Goal: Information Seeking & Learning: Learn about a topic

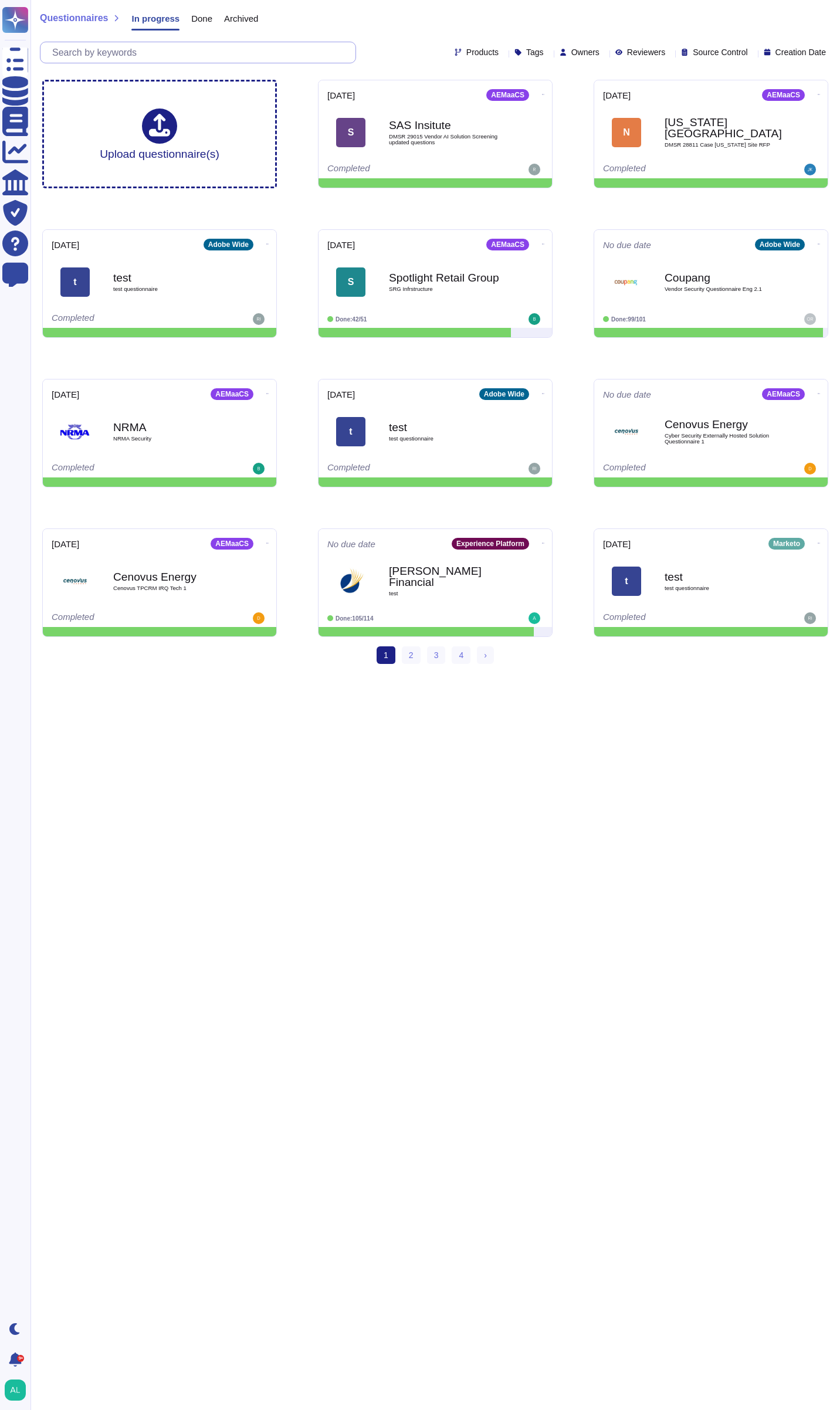
click at [158, 50] on input "text" at bounding box center [200, 52] width 309 height 20
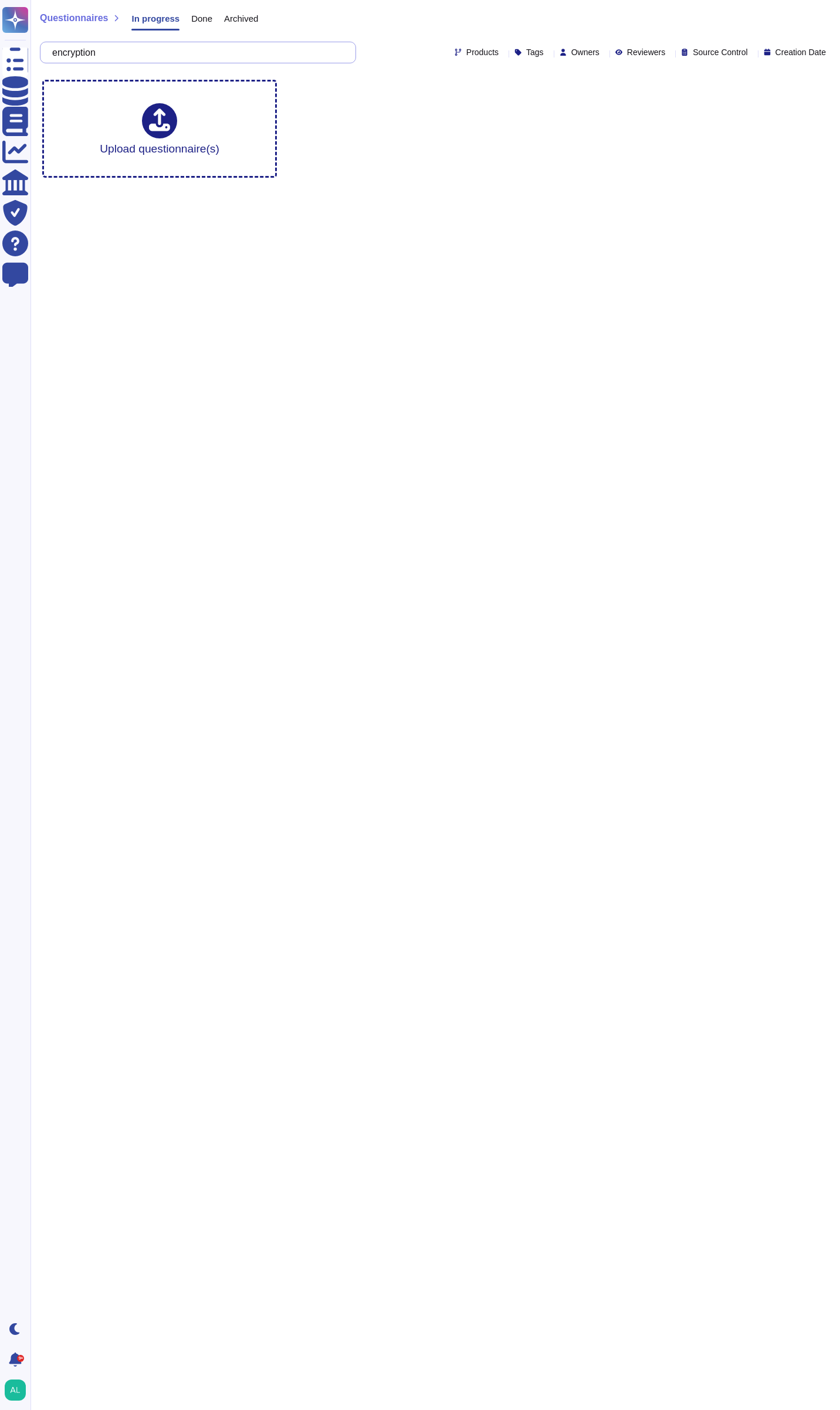
type input "encryption"
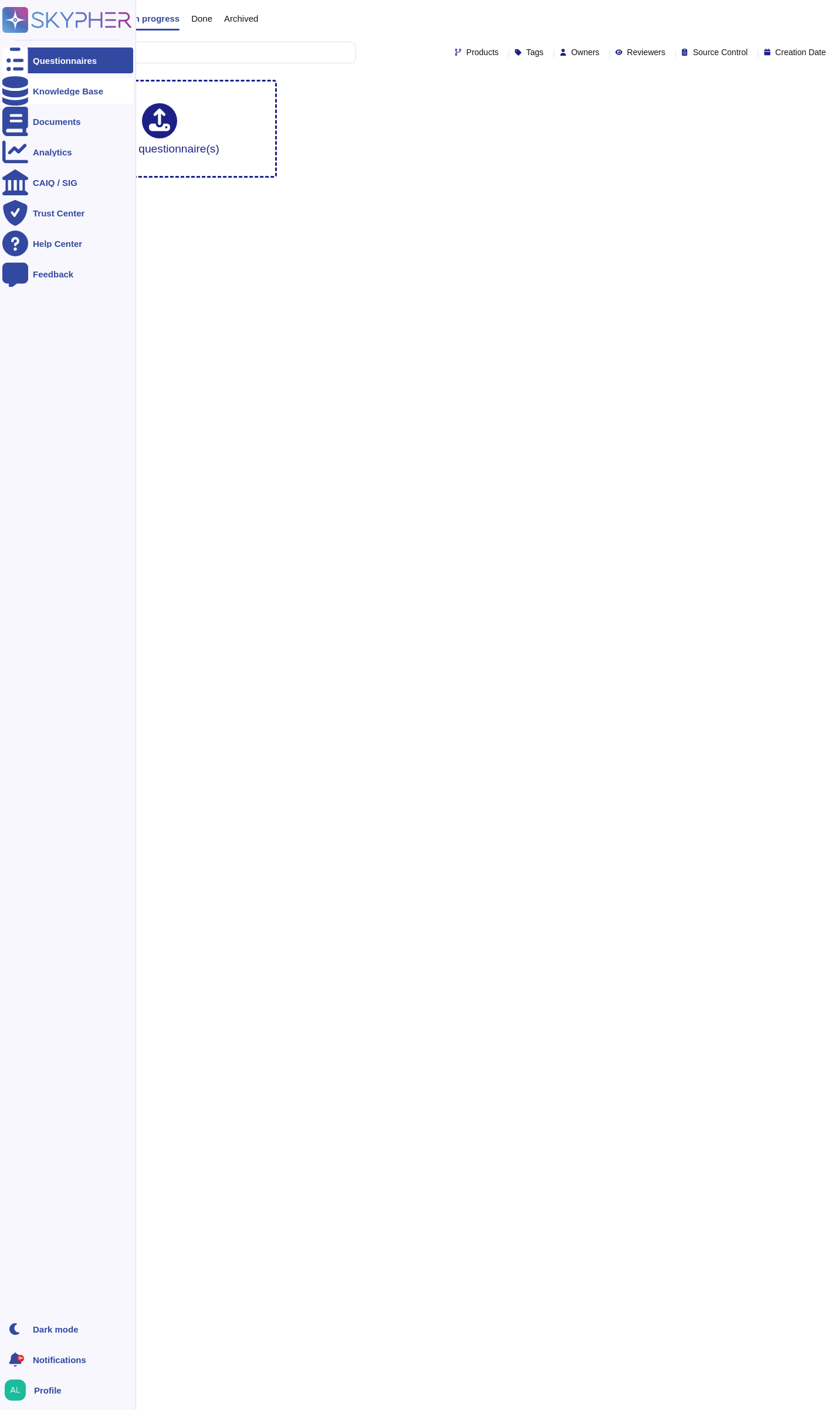
click at [18, 89] on icon at bounding box center [15, 91] width 26 height 29
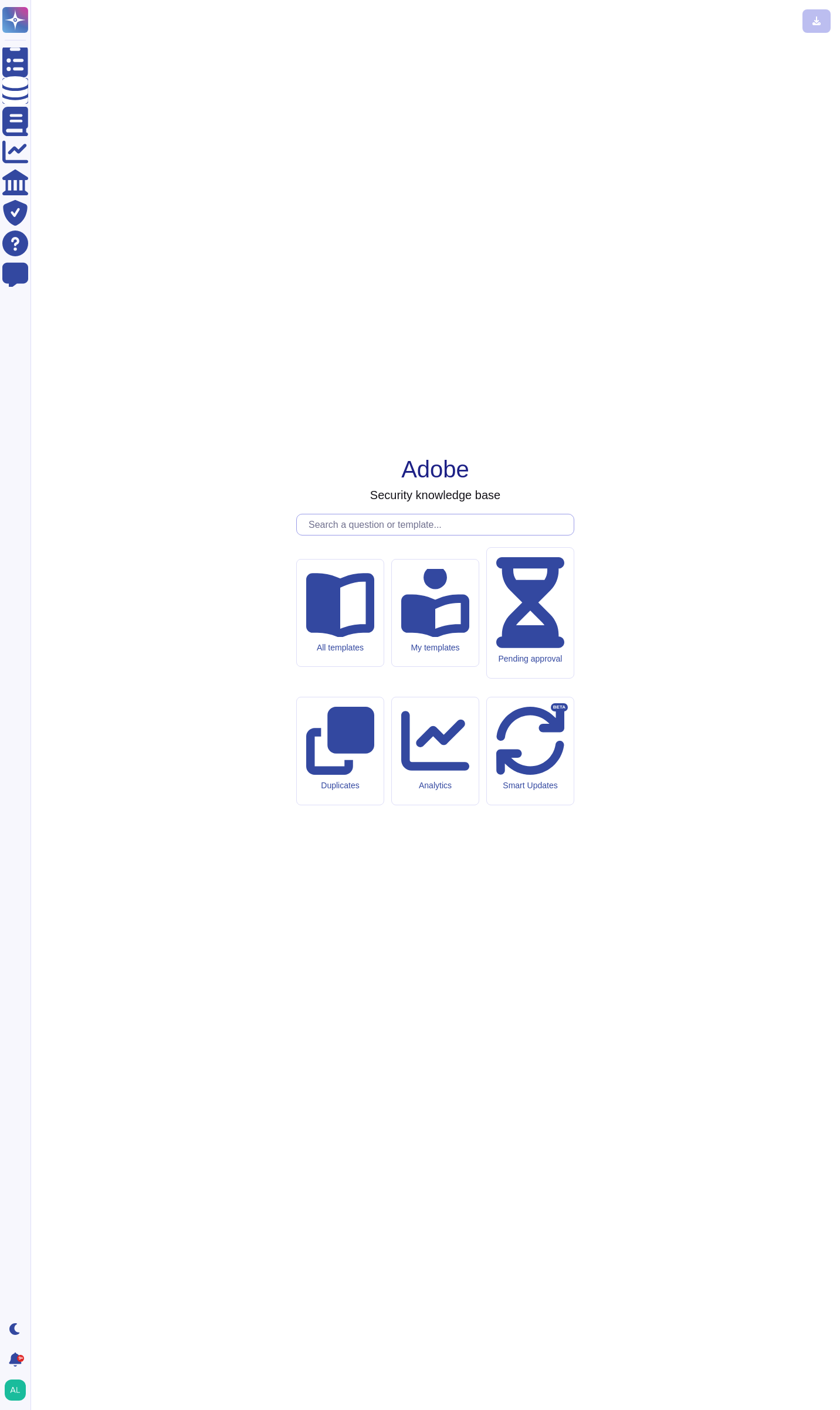
click at [414, 535] on input "text" at bounding box center [438, 525] width 271 height 20
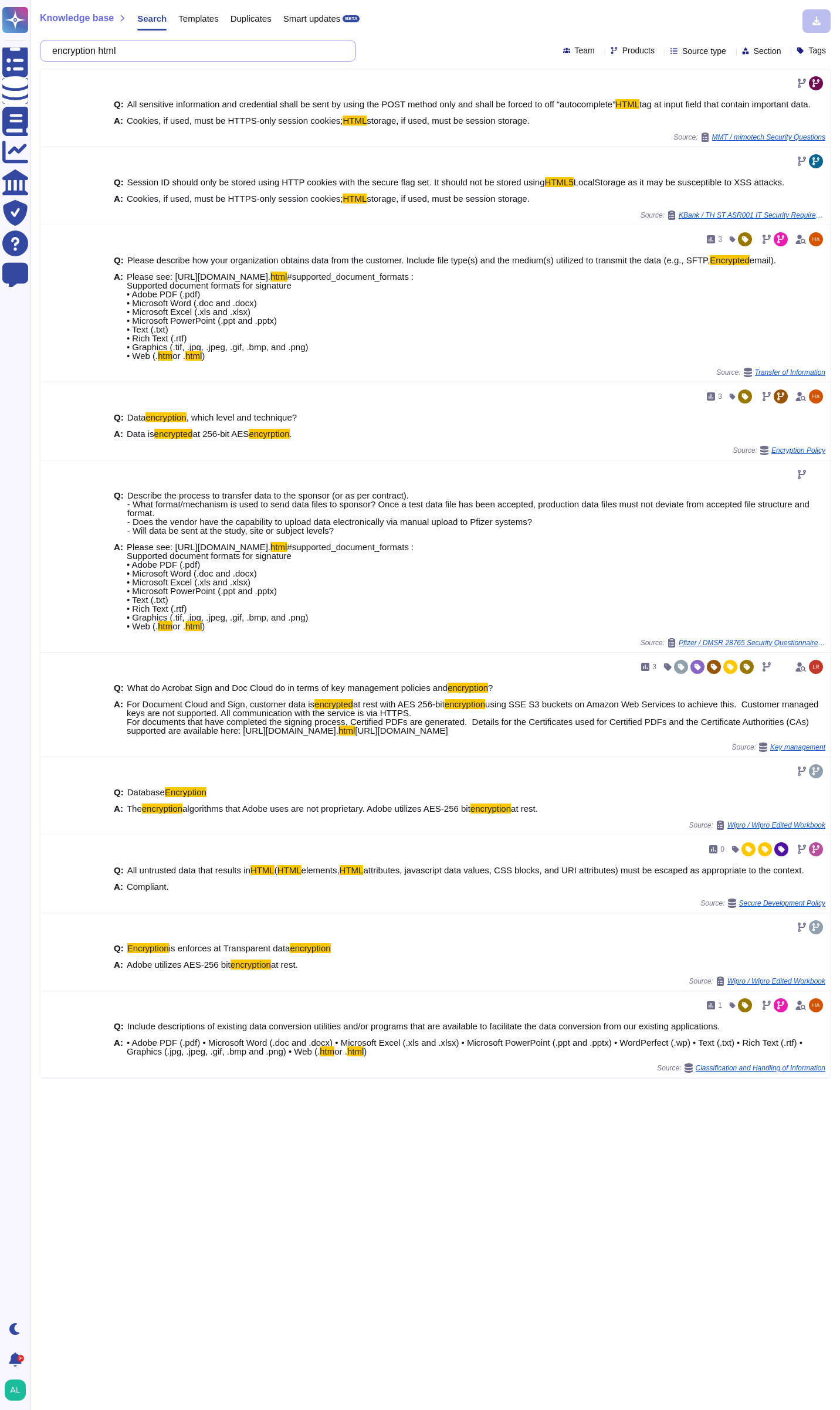
click at [185, 54] on input "encryption html" at bounding box center [195, 50] width 297 height 20
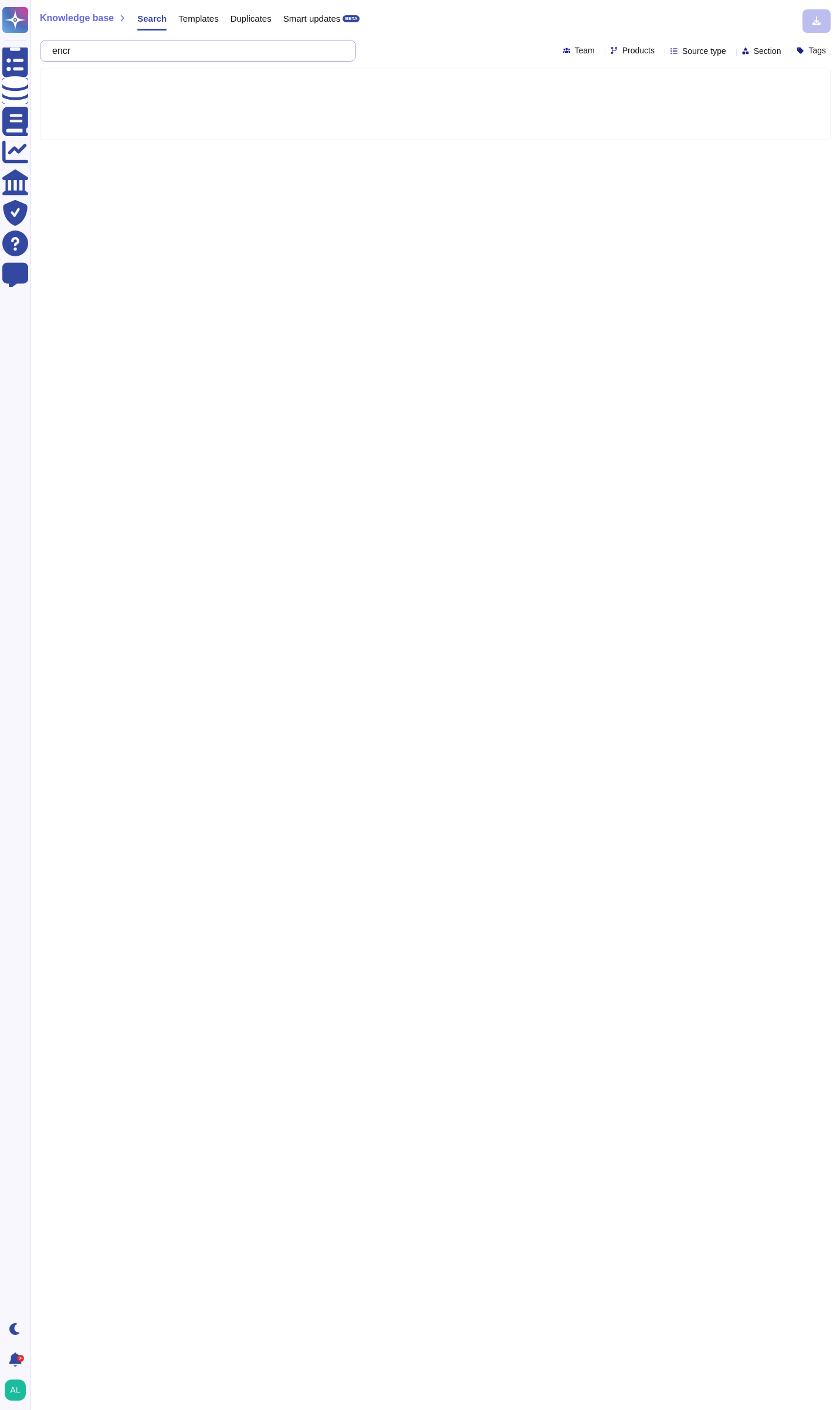
type input "enc"
type input "tls"
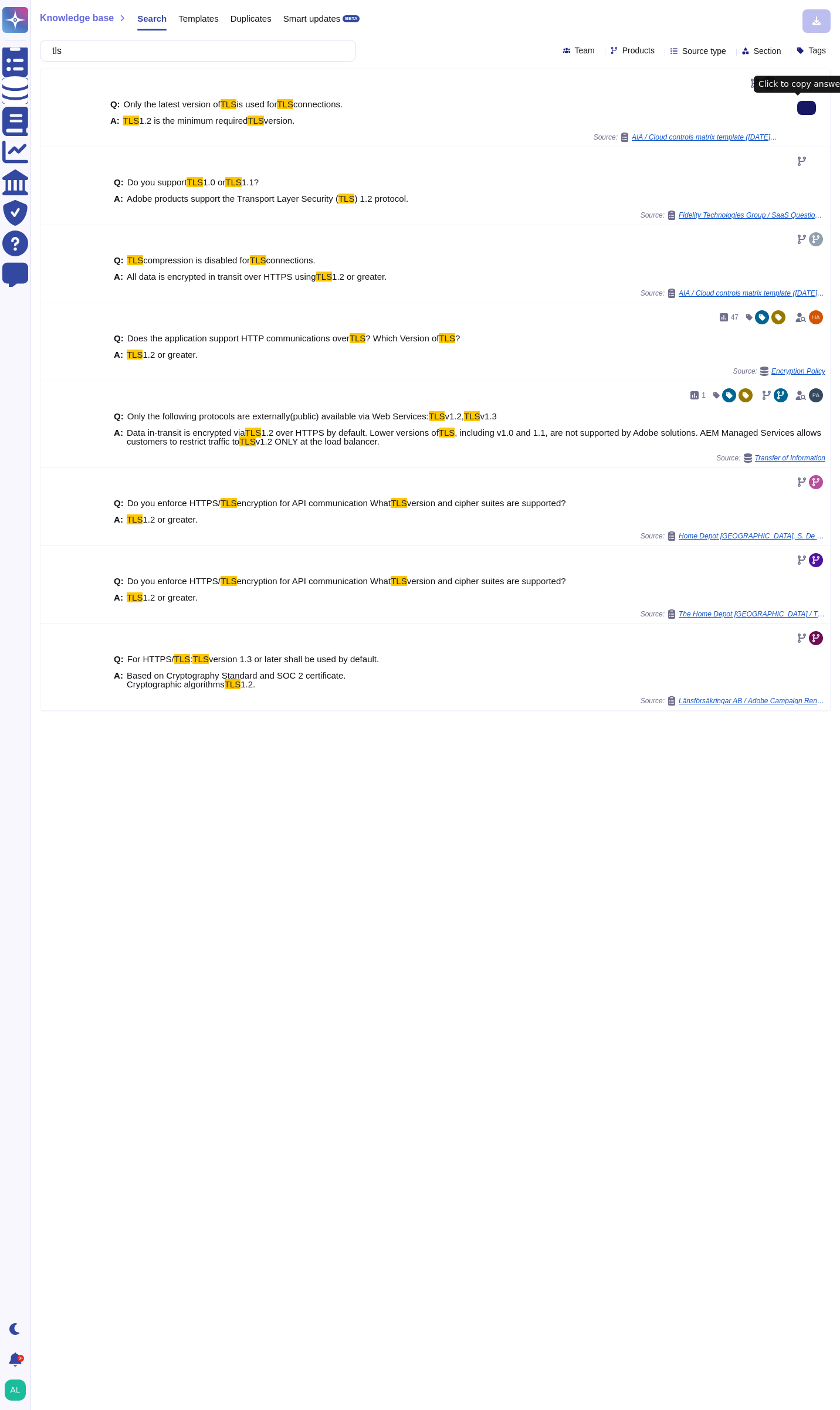
click at [797, 112] on button at bounding box center [806, 107] width 19 height 14
click at [315, 52] on input "tls" at bounding box center [195, 50] width 297 height 20
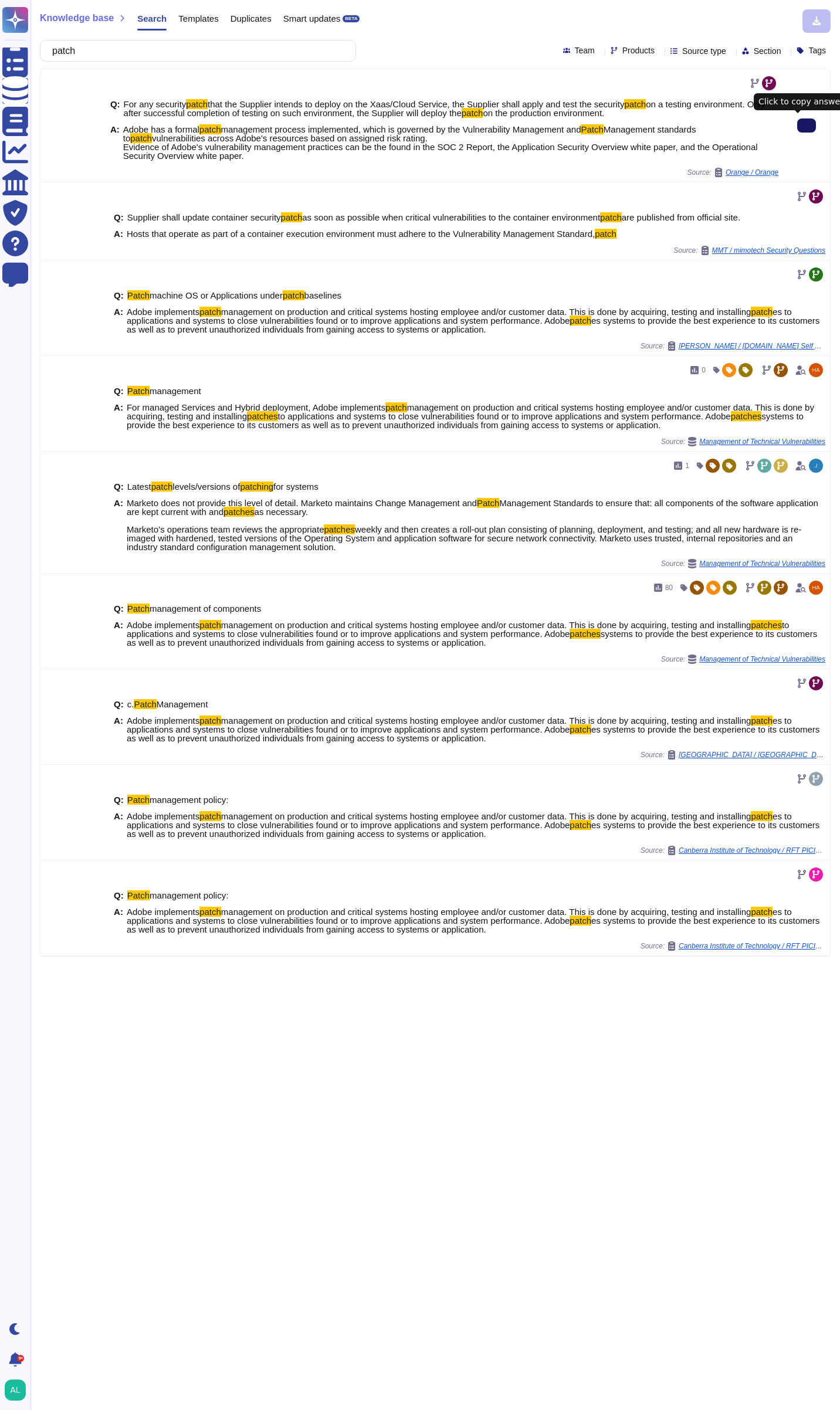
click at [806, 125] on icon at bounding box center [806, 125] width 0 height 0
click at [245, 50] on input "patch" at bounding box center [195, 50] width 297 height 20
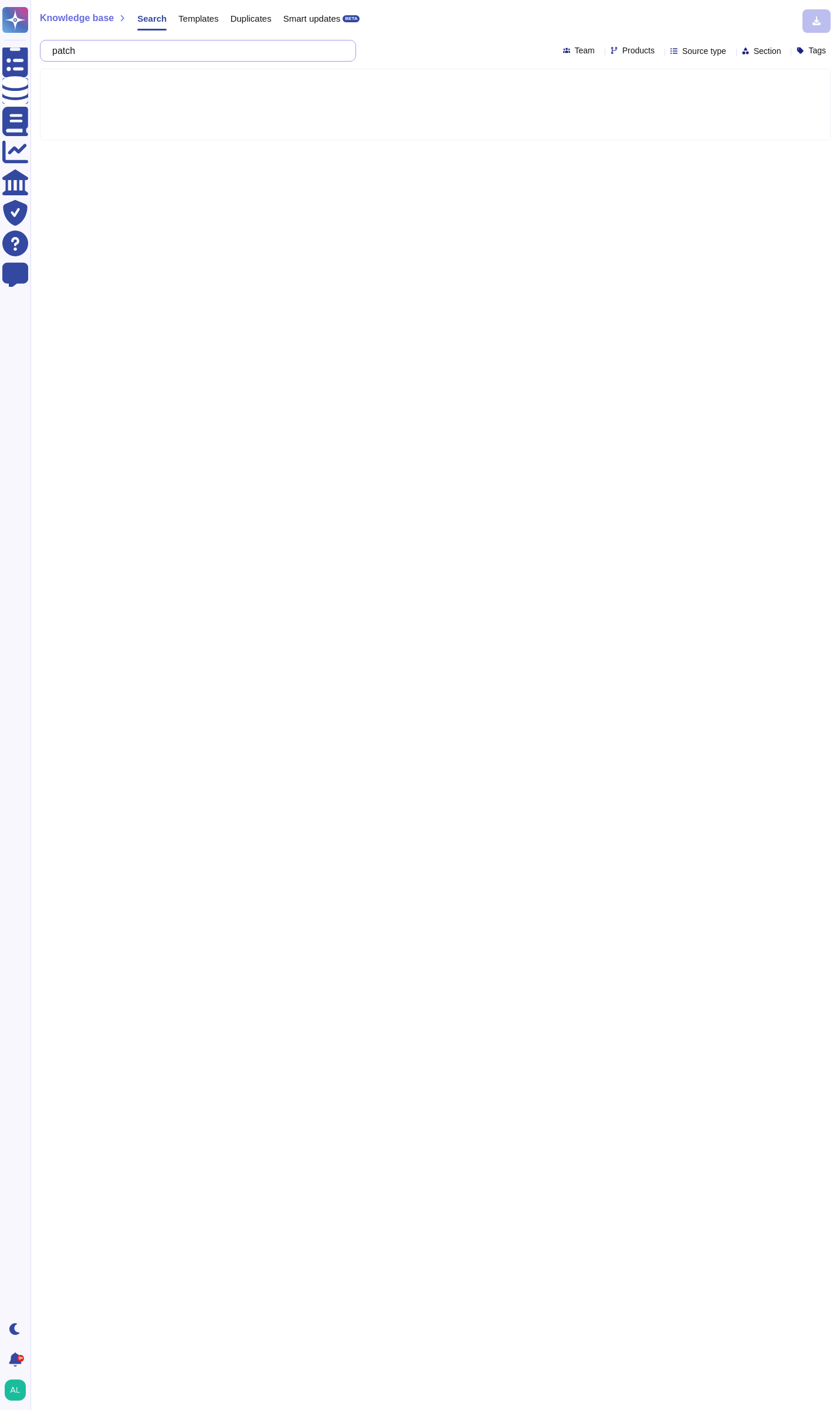
type input "pat"
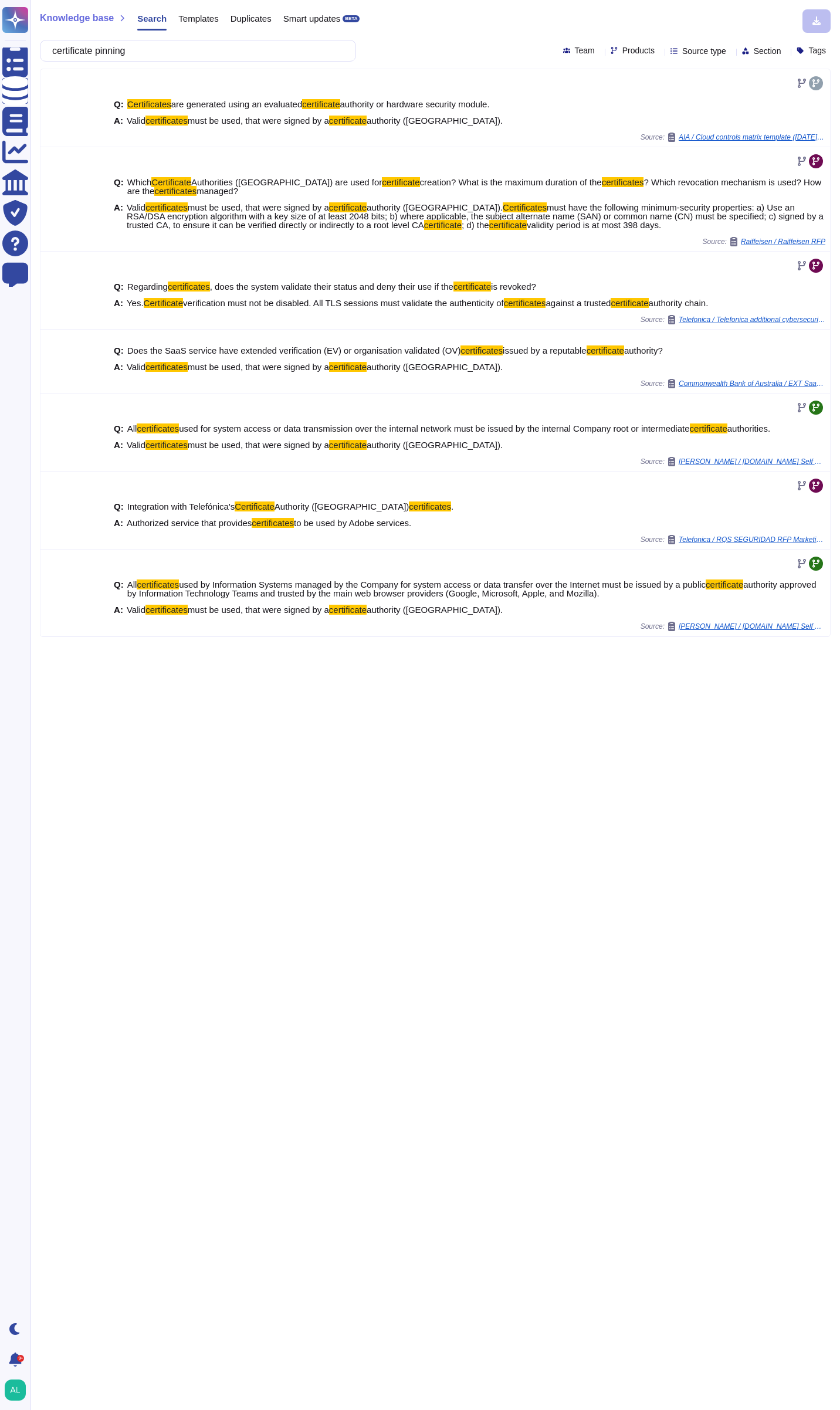
click at [220, 50] on input "certificate pinning" at bounding box center [195, 50] width 297 height 20
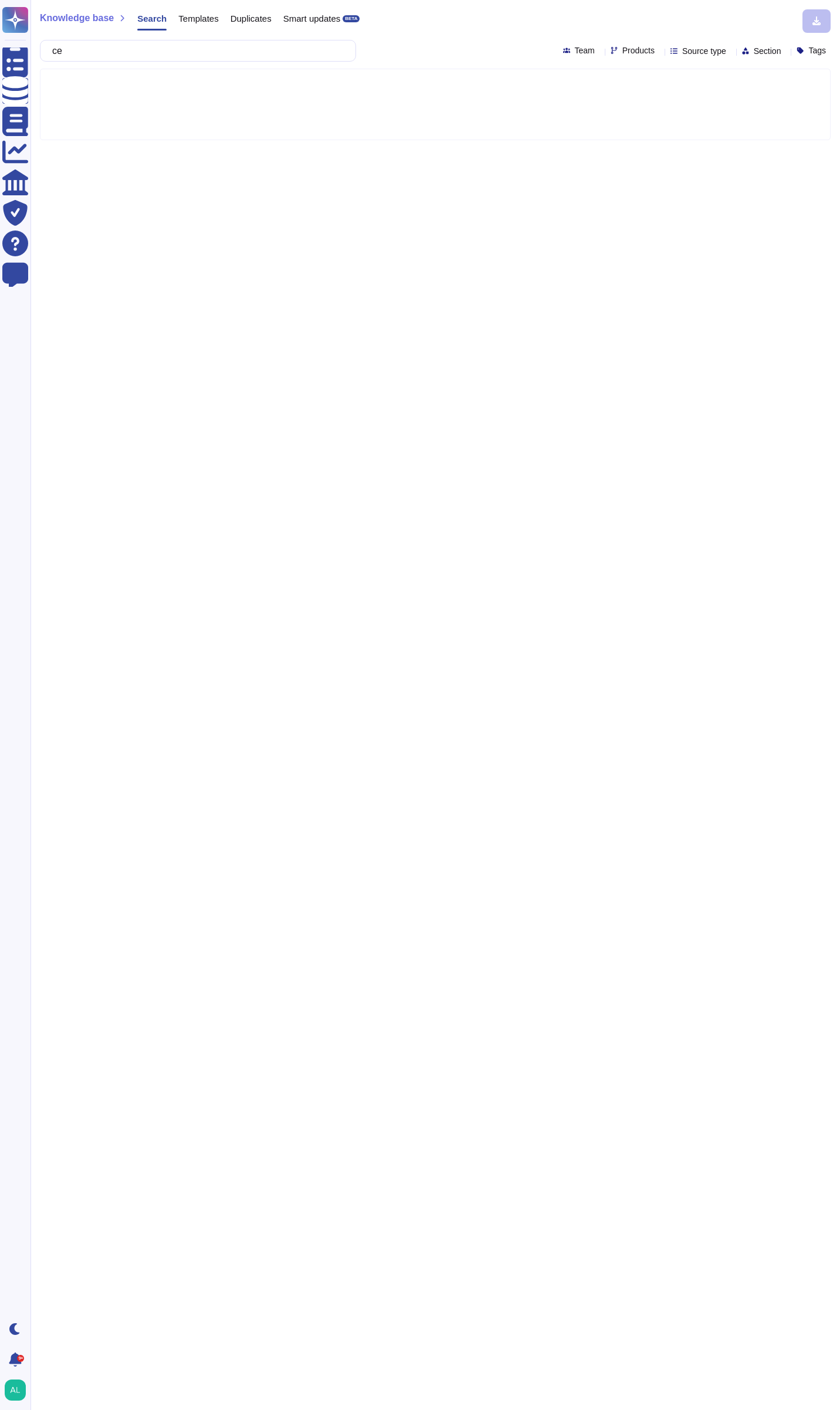
type input "c"
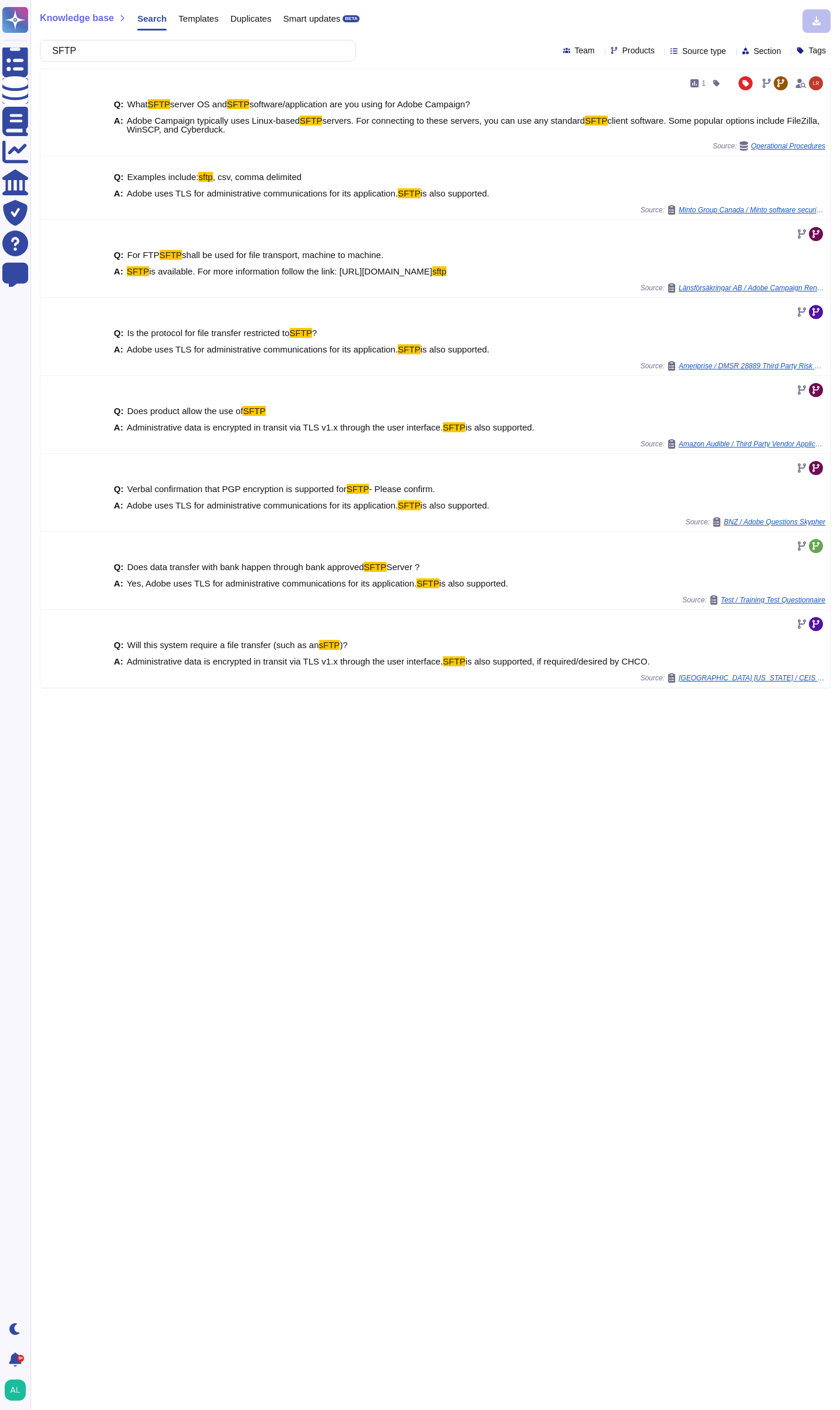
click at [255, 47] on input "SFTP" at bounding box center [195, 50] width 297 height 20
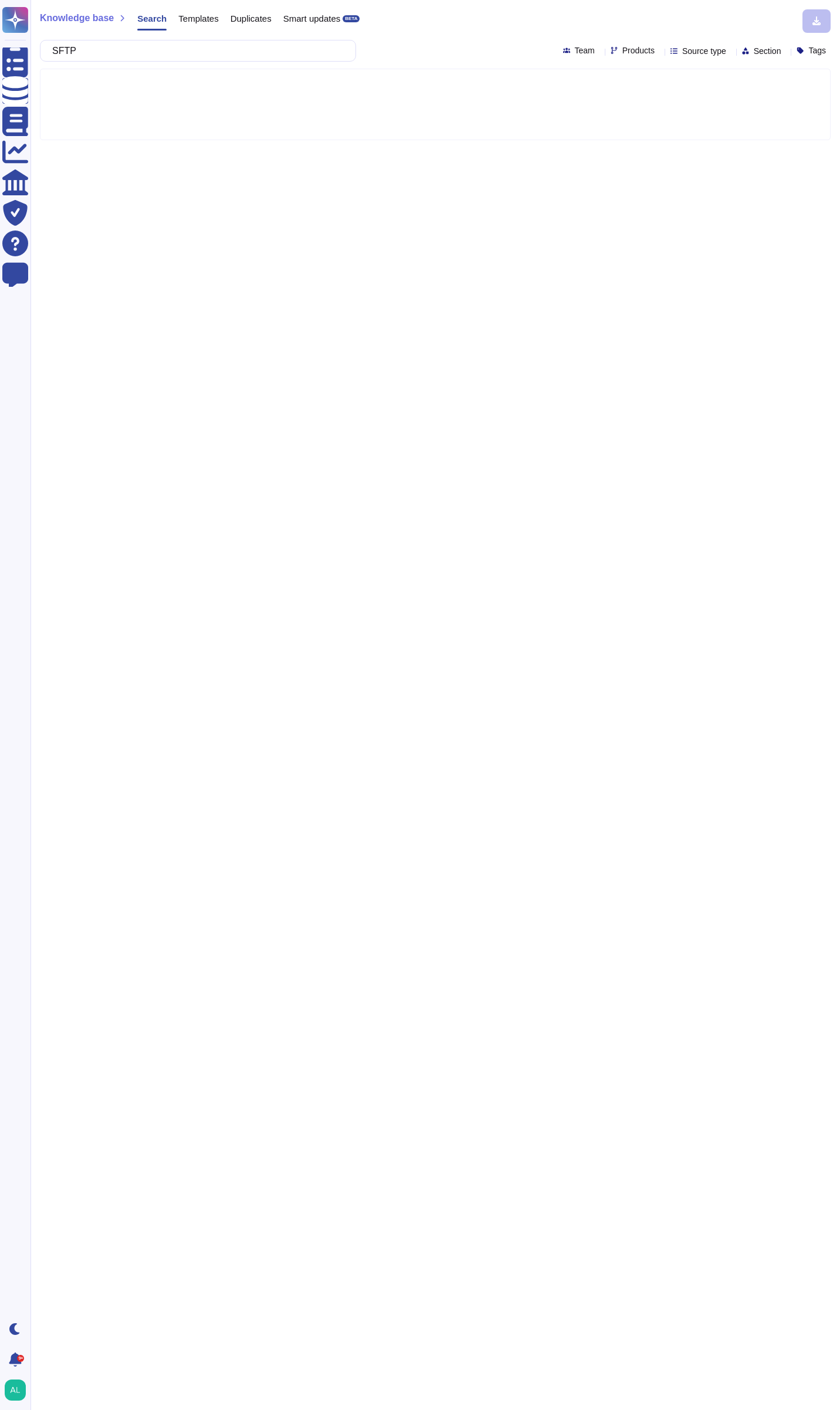
type input "SF"
type input "secure channels"
